Goal: Transaction & Acquisition: Purchase product/service

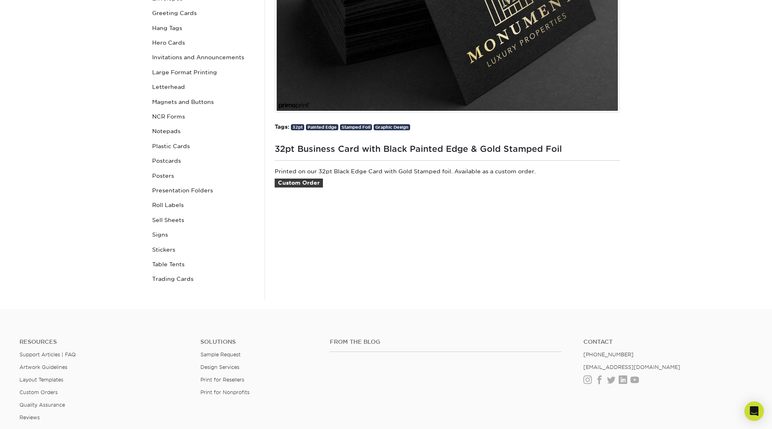
scroll to position [203, 0]
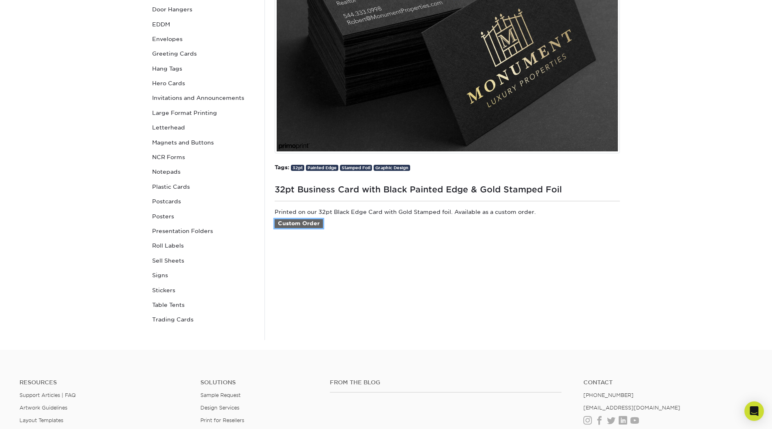
click at [302, 223] on link "Custom Order" at bounding box center [299, 223] width 48 height 9
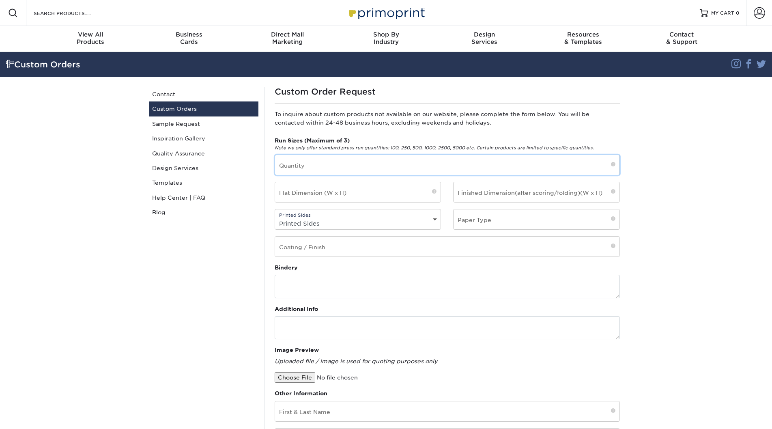
click at [338, 165] on input "text" at bounding box center [447, 165] width 345 height 20
type input "250"
click at [357, 196] on input "text" at bounding box center [358, 192] width 166 height 20
type input "90"
click at [537, 194] on input "text" at bounding box center [537, 192] width 166 height 20
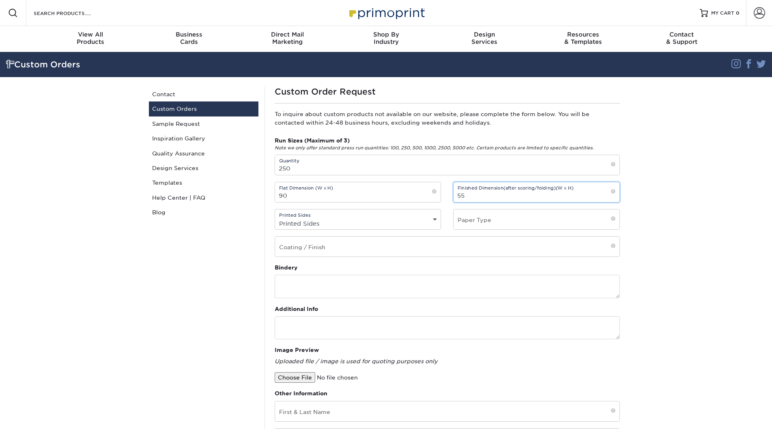
type input "55"
click at [420, 219] on select "Printed Sides 4/0 - Single Sided 4/4 - Double Sided" at bounding box center [358, 224] width 166 height 12
select select "4/4 - Double Sided"
click at [275, 218] on select "Printed Sides 4/0 - Single Sided 4/4 - Double Sided" at bounding box center [358, 224] width 166 height 12
click at [507, 218] on input "text" at bounding box center [537, 219] width 166 height 20
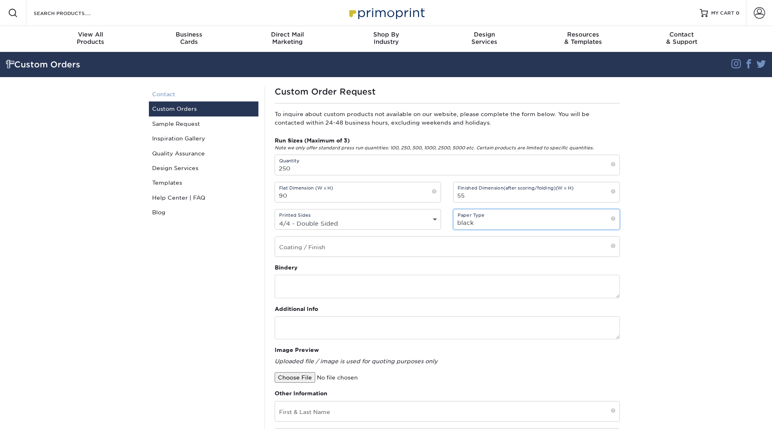
type input "black"
click at [164, 92] on link "Contact" at bounding box center [204, 94] width 110 height 15
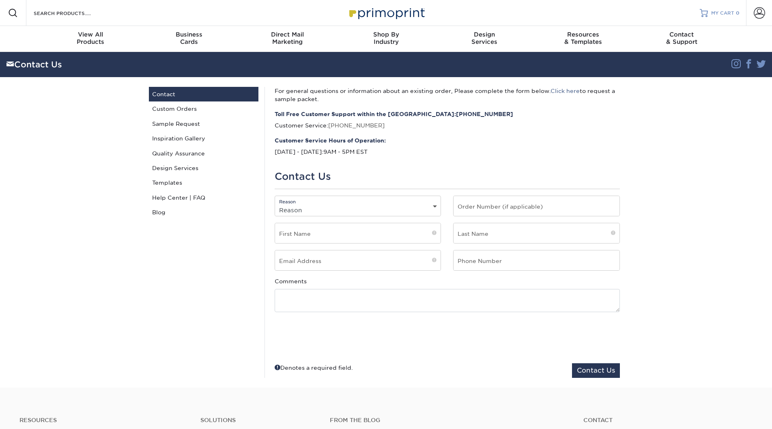
click at [733, 13] on span "MY CART" at bounding box center [722, 13] width 23 height 7
